Goal: Find specific page/section: Find specific page/section

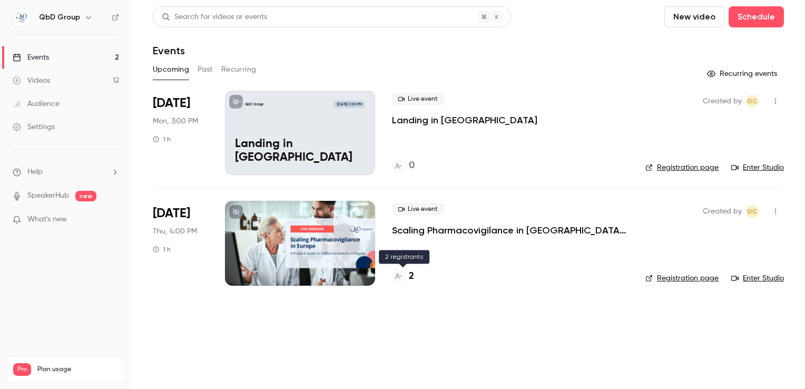
click at [409, 277] on h4 "2" at bounding box center [411, 276] width 5 height 14
